Goal: Task Accomplishment & Management: Use online tool/utility

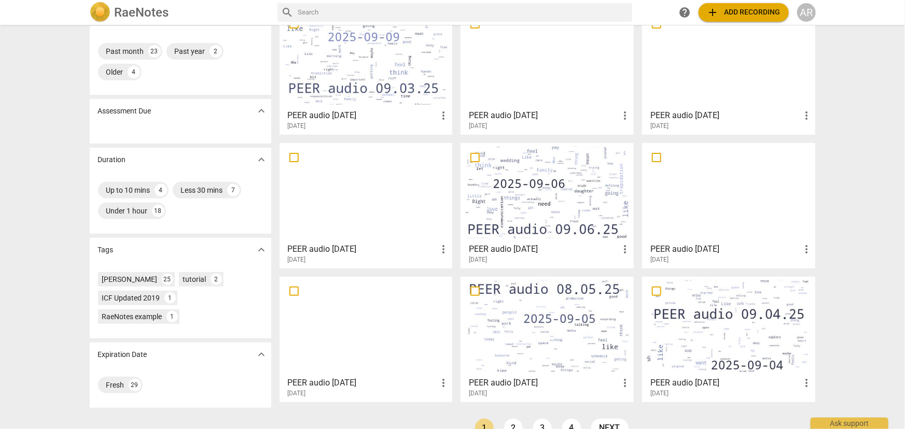
scroll to position [115, 0]
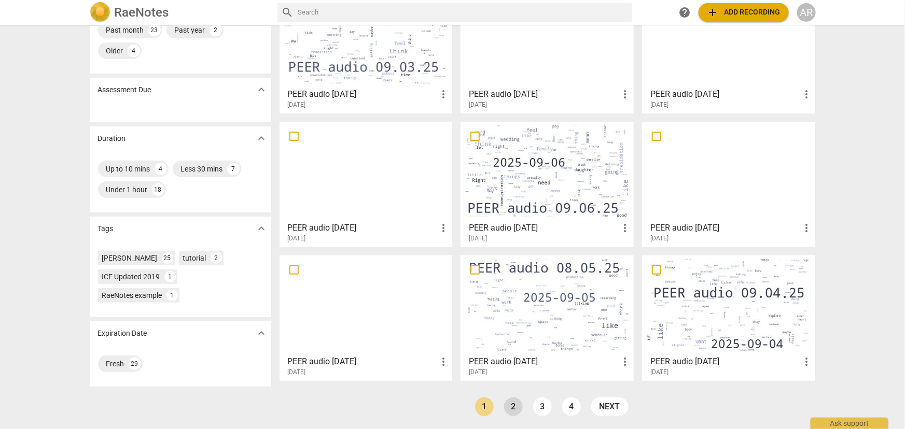
click at [513, 409] on link "2" at bounding box center [513, 407] width 19 height 19
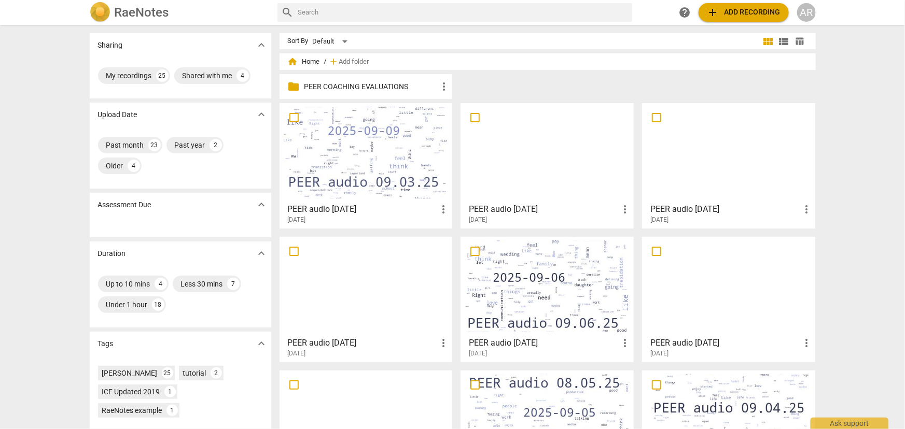
click at [550, 297] on div at bounding box center [547, 287] width 166 height 92
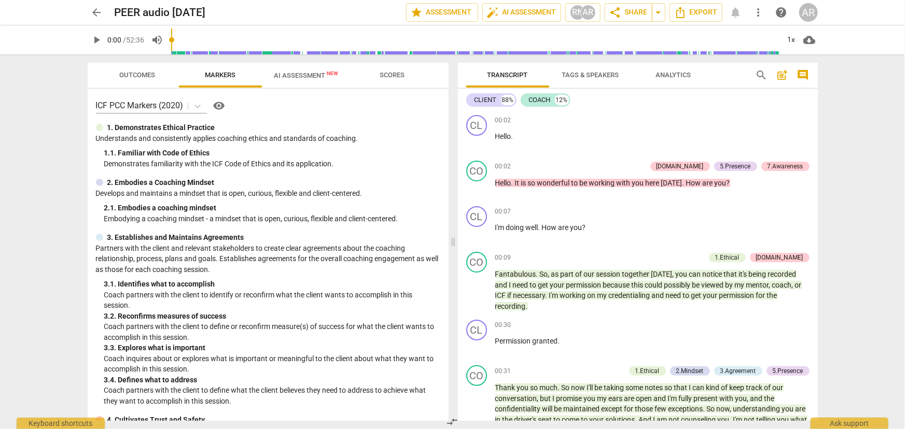
click at [132, 75] on span "Outcomes" at bounding box center [137, 75] width 36 height 8
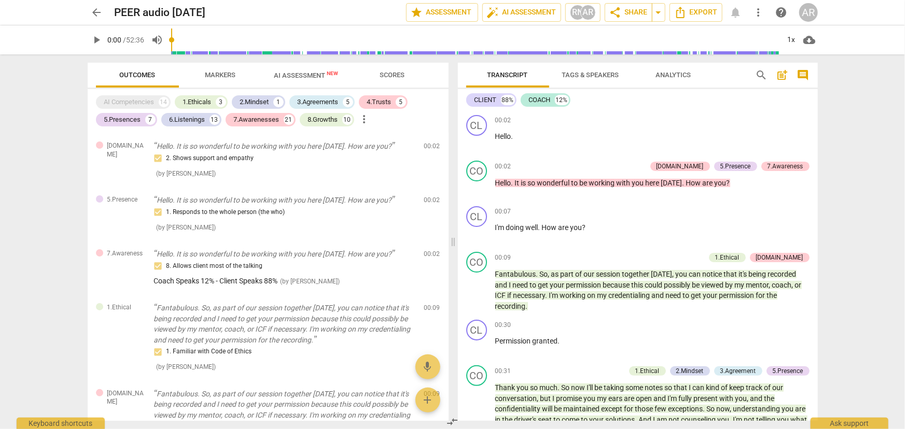
click at [297, 72] on span "AI Assessment New" at bounding box center [306, 76] width 64 height 8
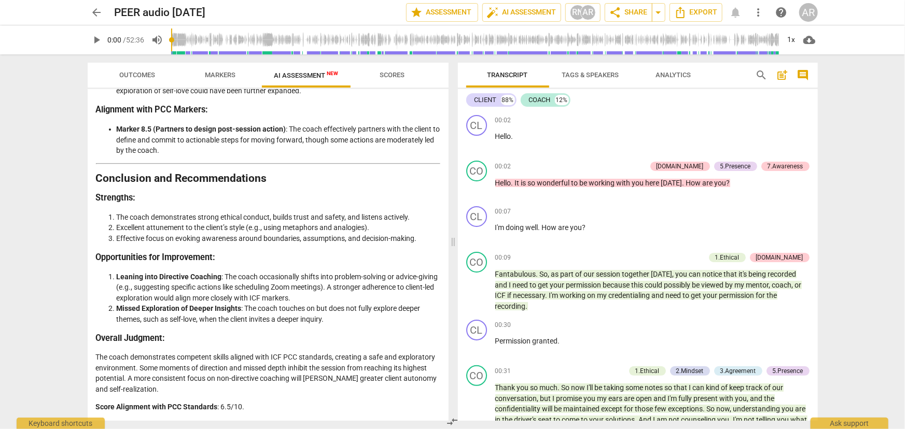
click at [392, 79] on span "Scores" at bounding box center [393, 75] width 50 height 14
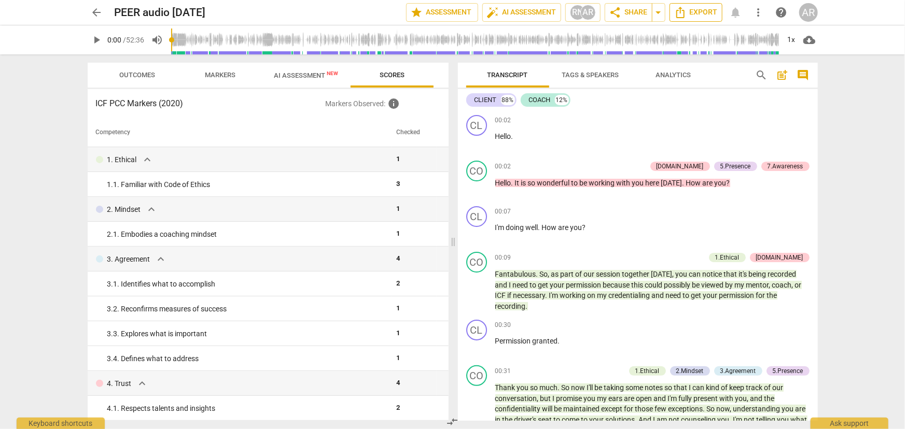
click at [700, 13] on span "Export" at bounding box center [696, 12] width 44 height 12
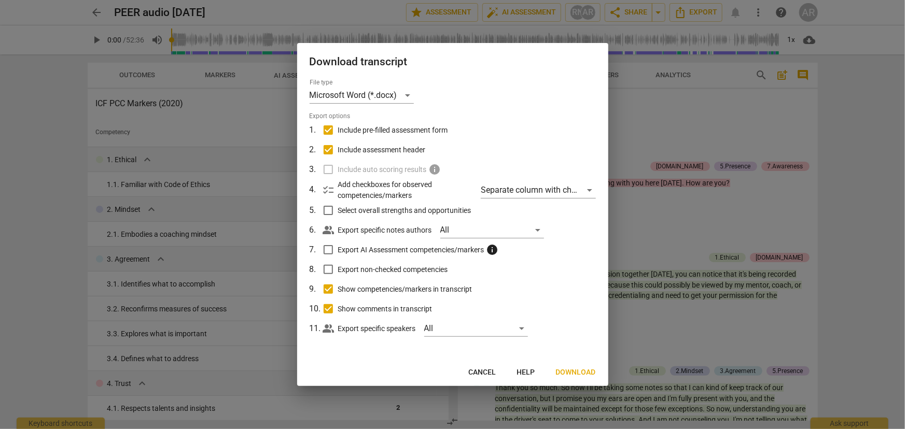
click at [682, 241] on div at bounding box center [452, 214] width 905 height 429
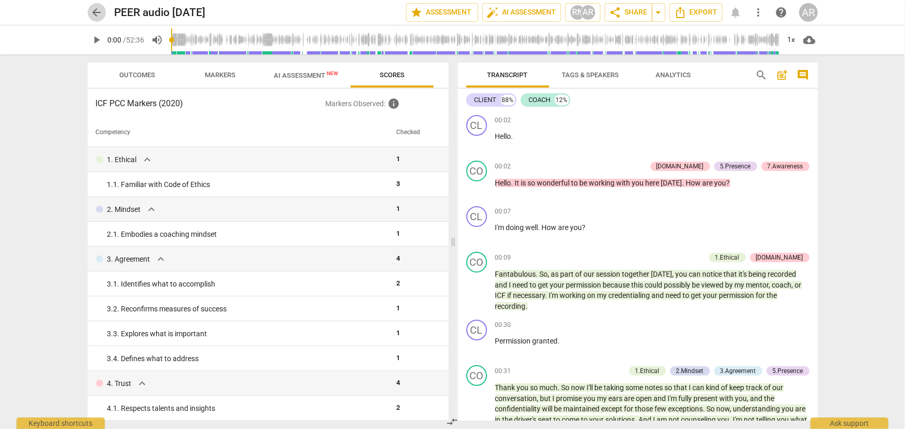
click at [94, 12] on span "arrow_back" at bounding box center [97, 12] width 12 height 12
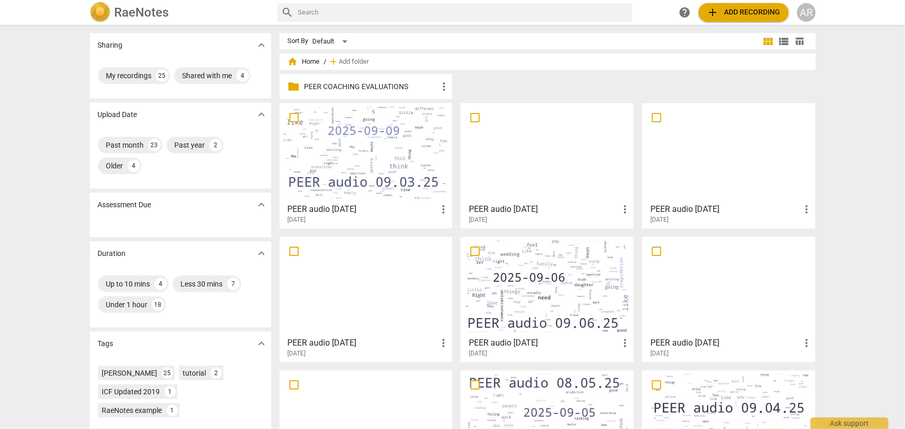
click at [530, 290] on div at bounding box center [547, 287] width 166 height 92
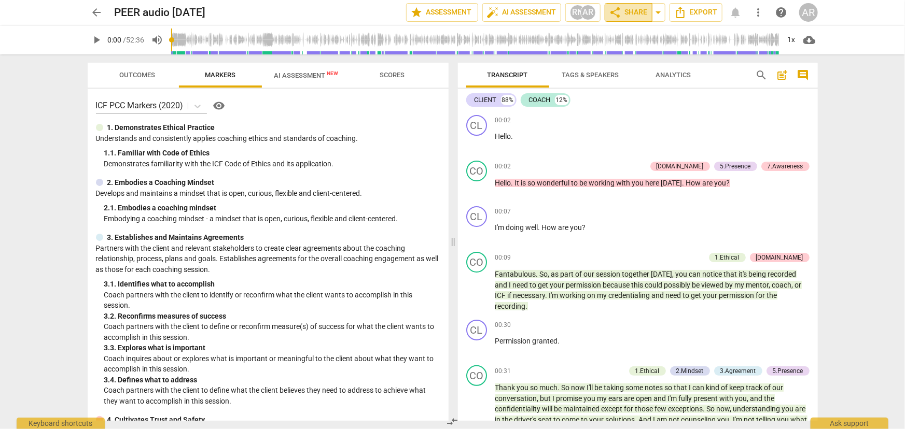
click at [633, 13] on span "share Share" at bounding box center [628, 12] width 38 height 12
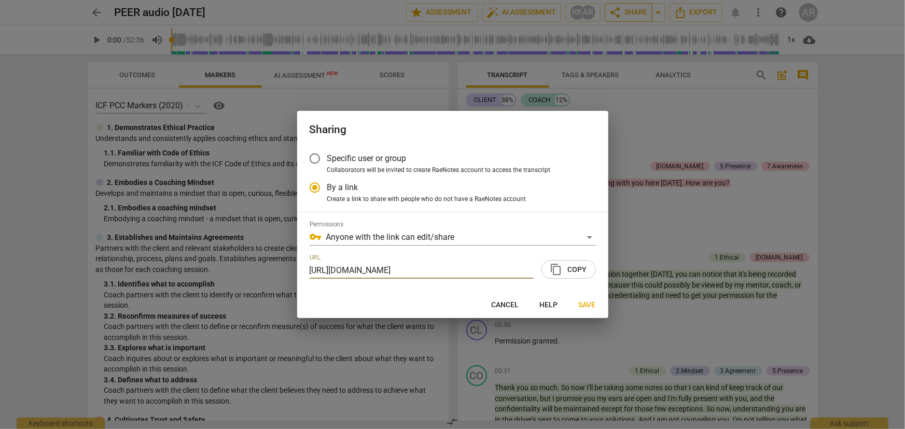
radio input "false"
